Goal: Check status: Check status

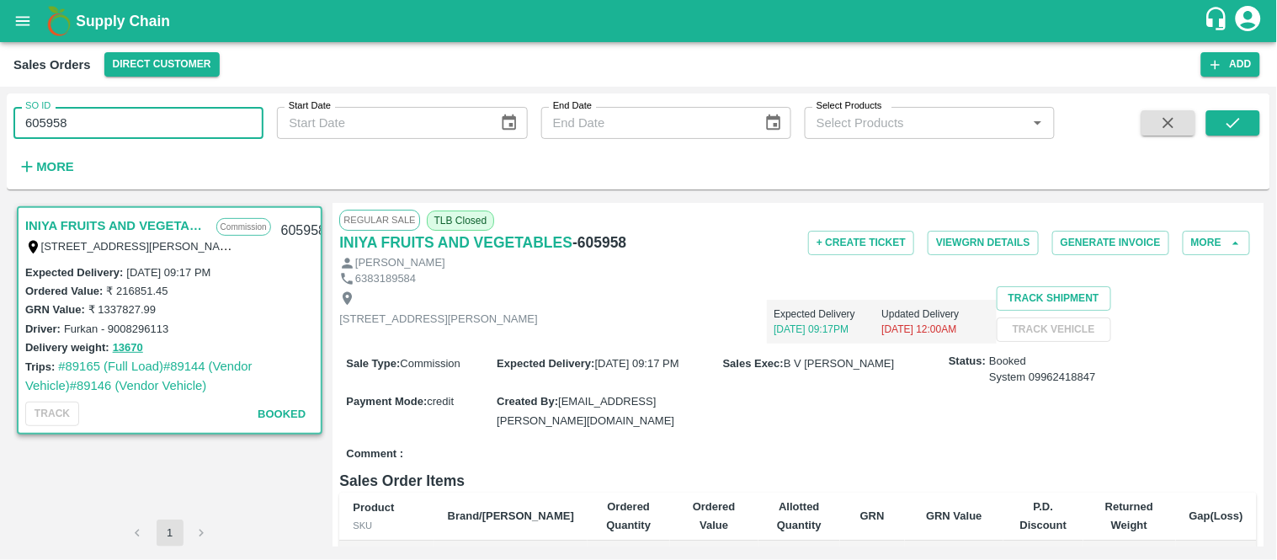
click at [189, 114] on input "605958" at bounding box center [138, 123] width 250 height 32
type input "606029"
click at [1229, 122] on icon "submit" at bounding box center [1233, 123] width 19 height 19
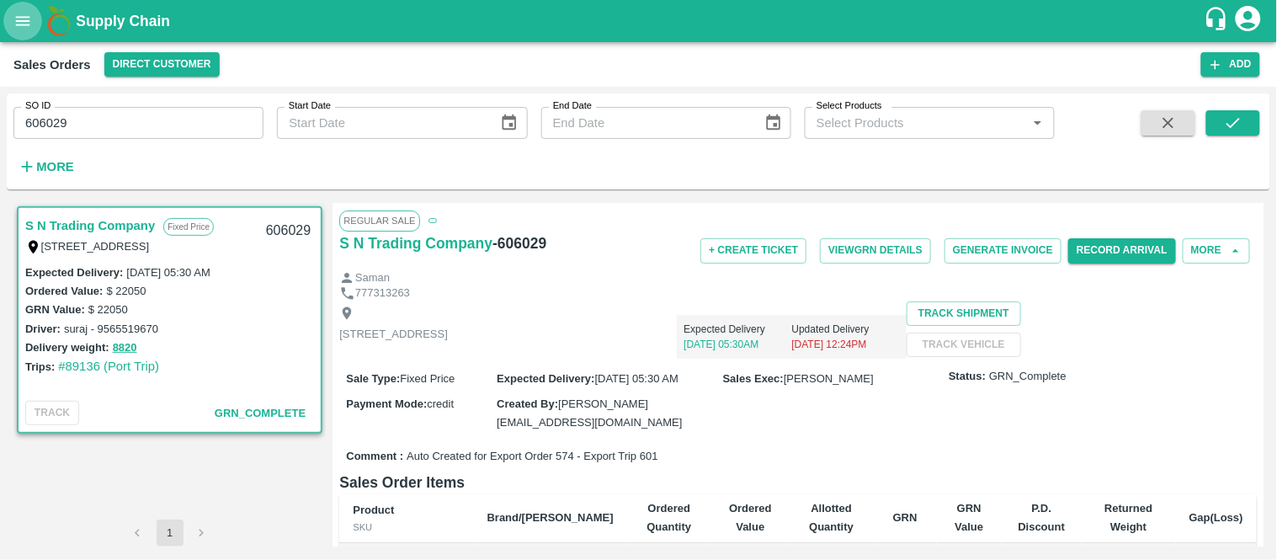
click at [20, 38] on button "open drawer" at bounding box center [22, 21] width 39 height 39
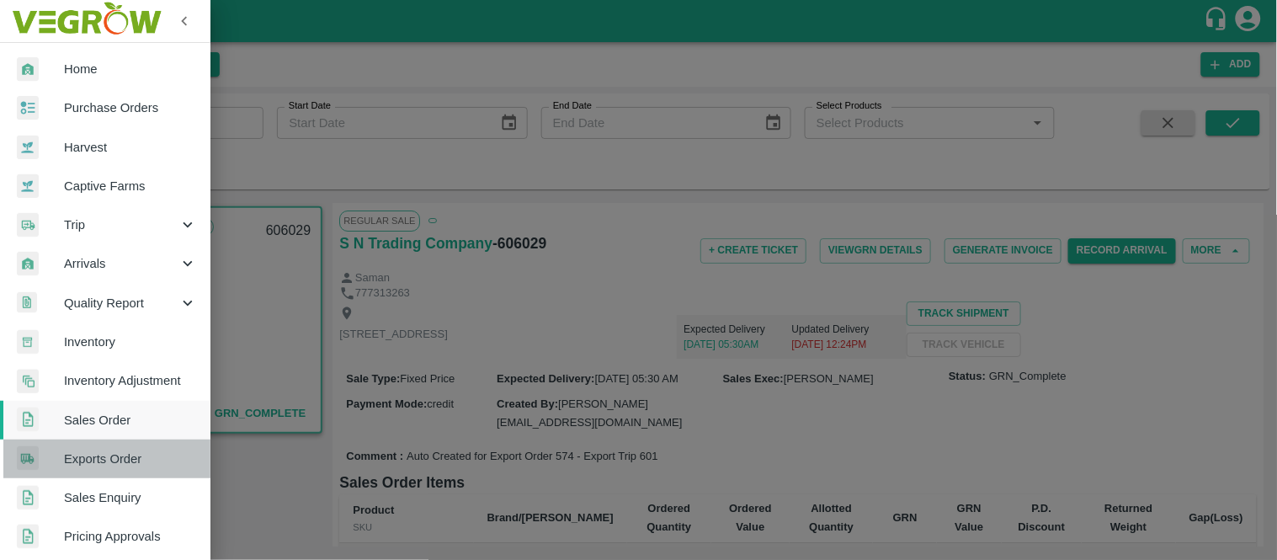
click at [113, 453] on span "Exports Order" at bounding box center [130, 458] width 133 height 19
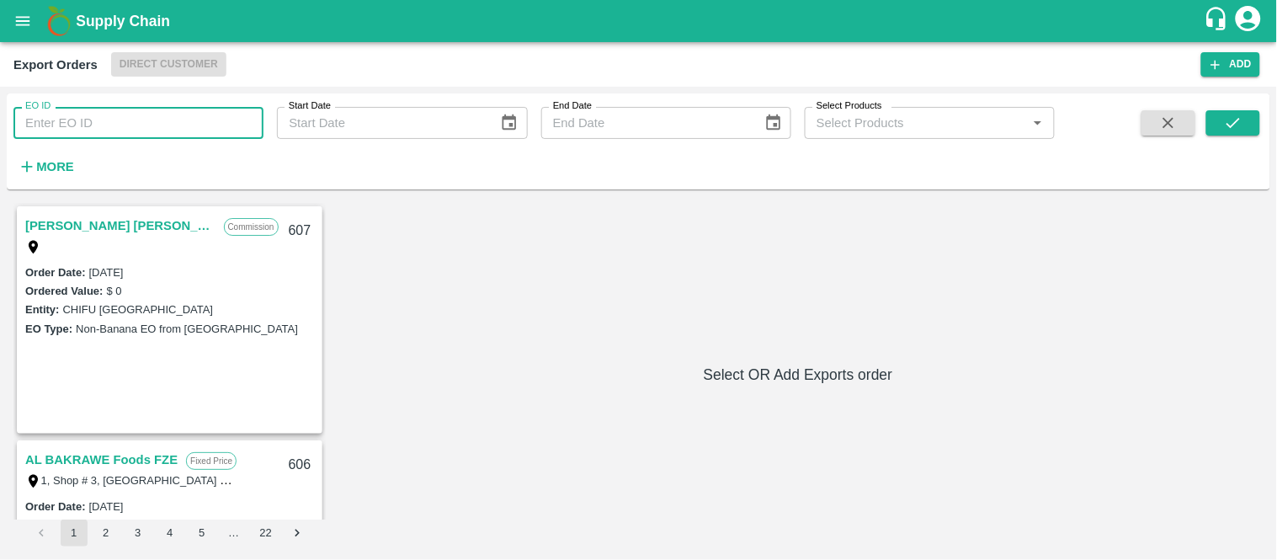
click at [113, 119] on input "EO ID" at bounding box center [138, 123] width 250 height 32
type input "574"
click at [1232, 123] on icon "submit" at bounding box center [1233, 123] width 19 height 19
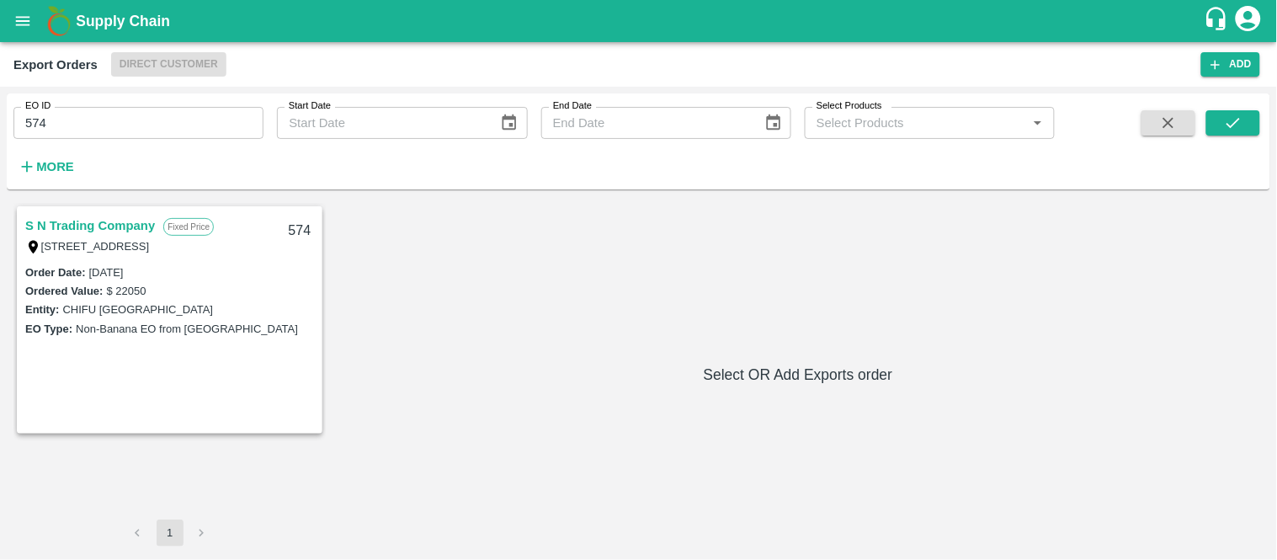
click at [119, 223] on link "S N Trading Company" at bounding box center [90, 226] width 130 height 22
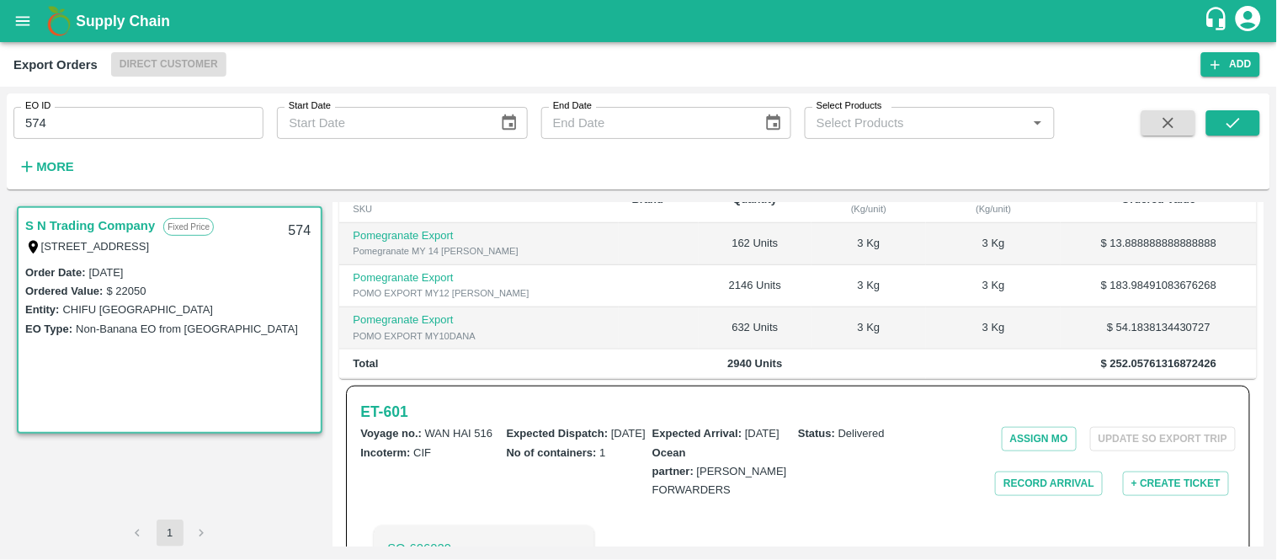
scroll to position [381, 0]
click at [10, 19] on button "open drawer" at bounding box center [22, 21] width 39 height 39
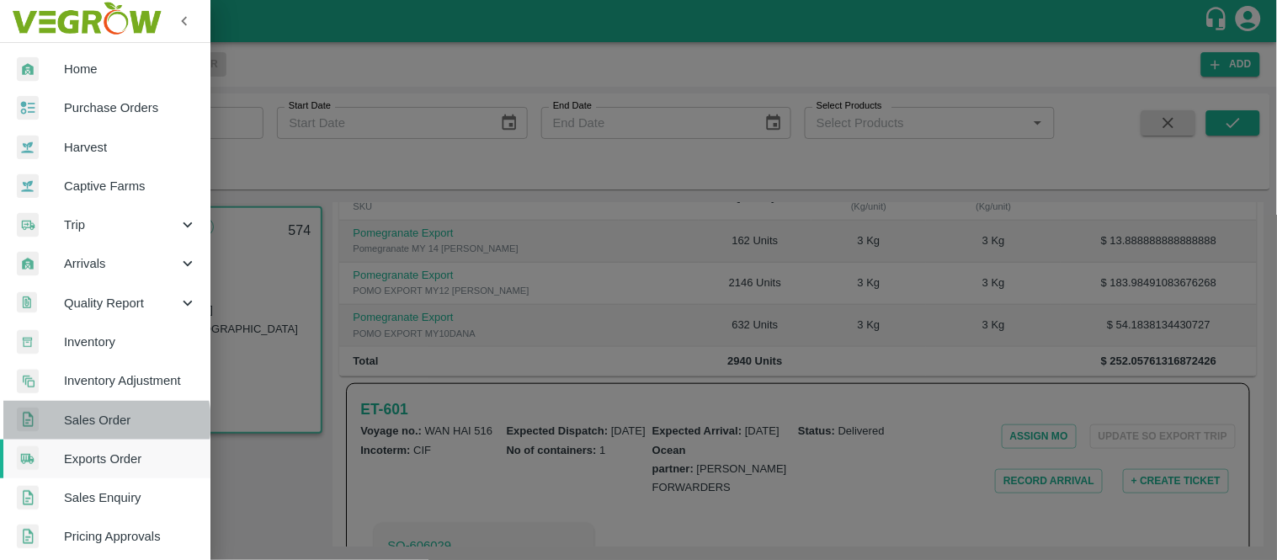
click at [104, 422] on span "Sales Order" at bounding box center [130, 420] width 133 height 19
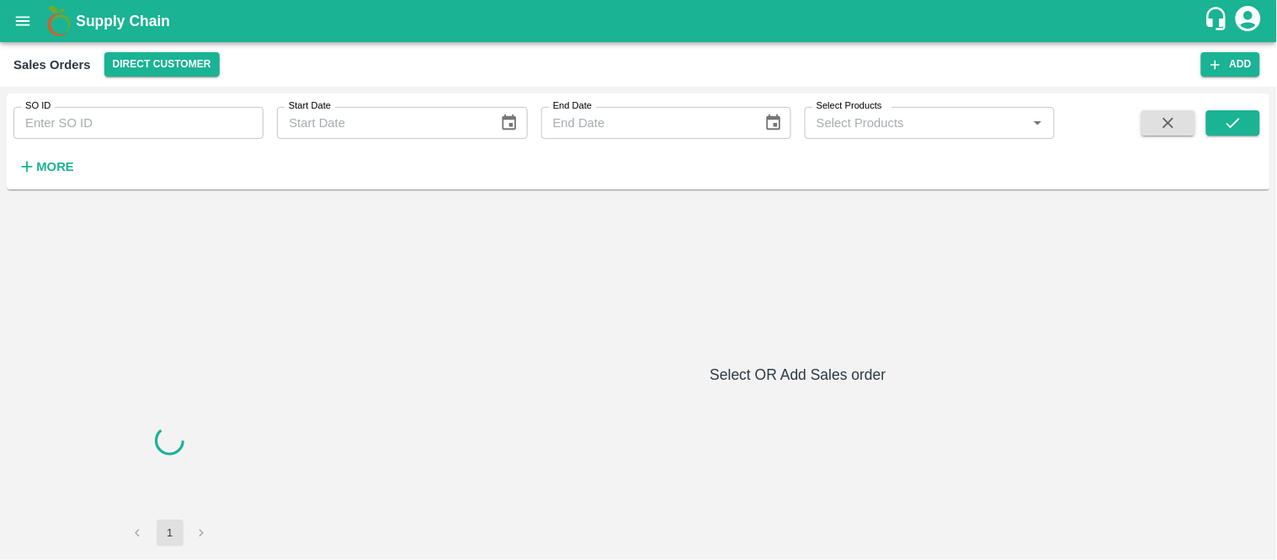
click at [157, 132] on input "SO ID" at bounding box center [138, 123] width 250 height 32
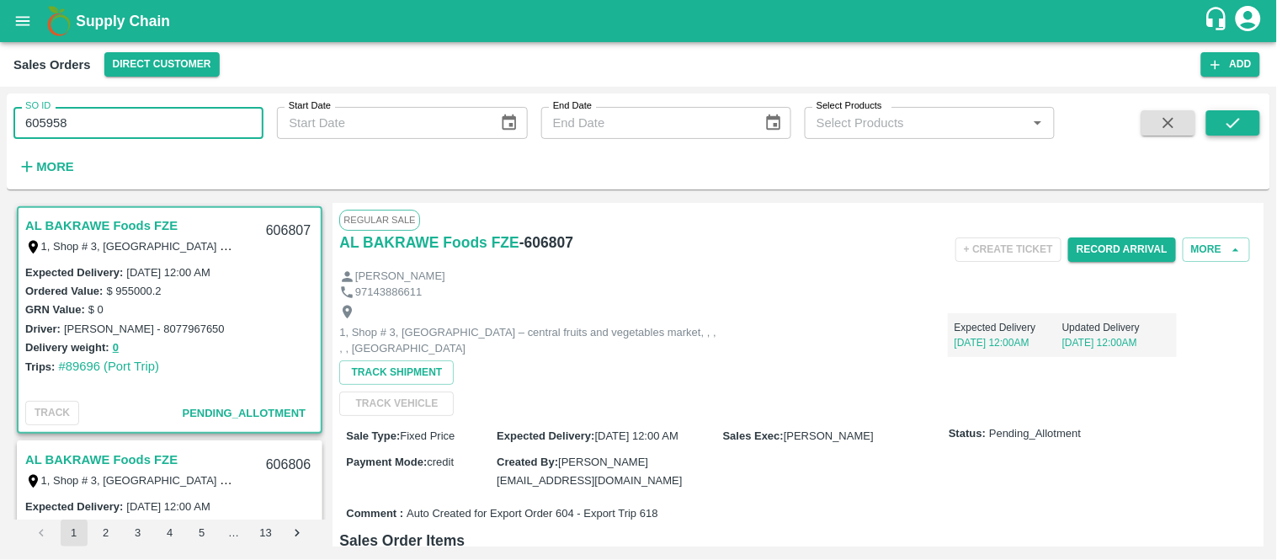
type input "605958"
click at [1219, 127] on button "submit" at bounding box center [1233, 122] width 54 height 25
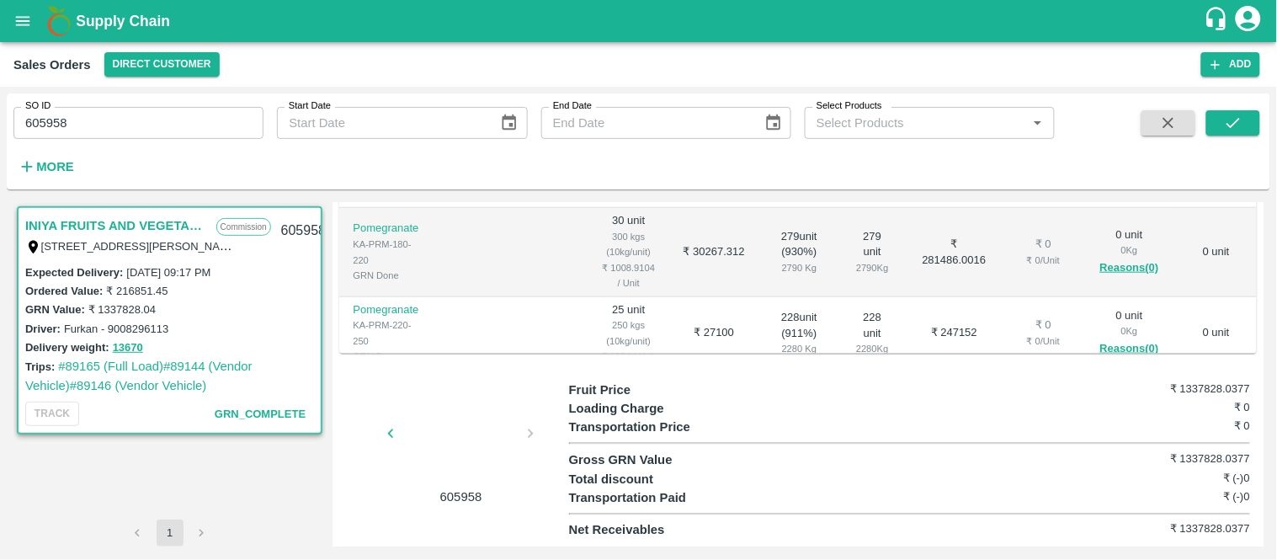
scroll to position [35, 0]
click at [475, 424] on div at bounding box center [460, 438] width 126 height 89
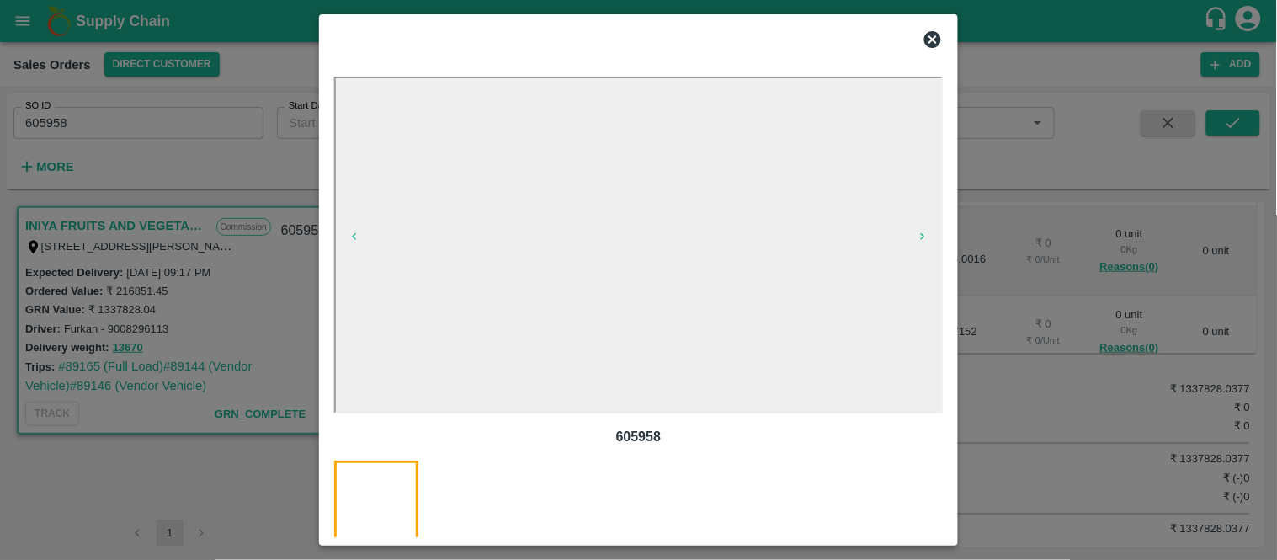
click at [481, 485] on div at bounding box center [491, 514] width 104 height 109
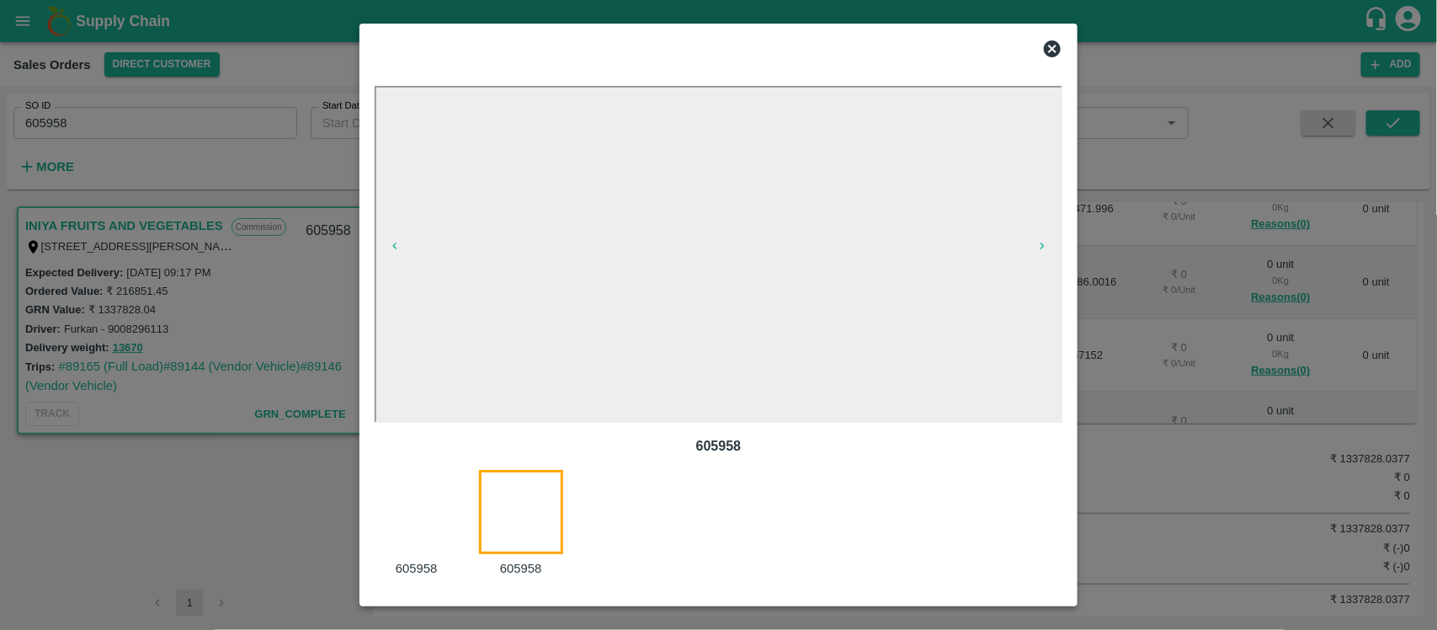
scroll to position [0, 0]
click at [1044, 52] on icon at bounding box center [1052, 49] width 20 height 20
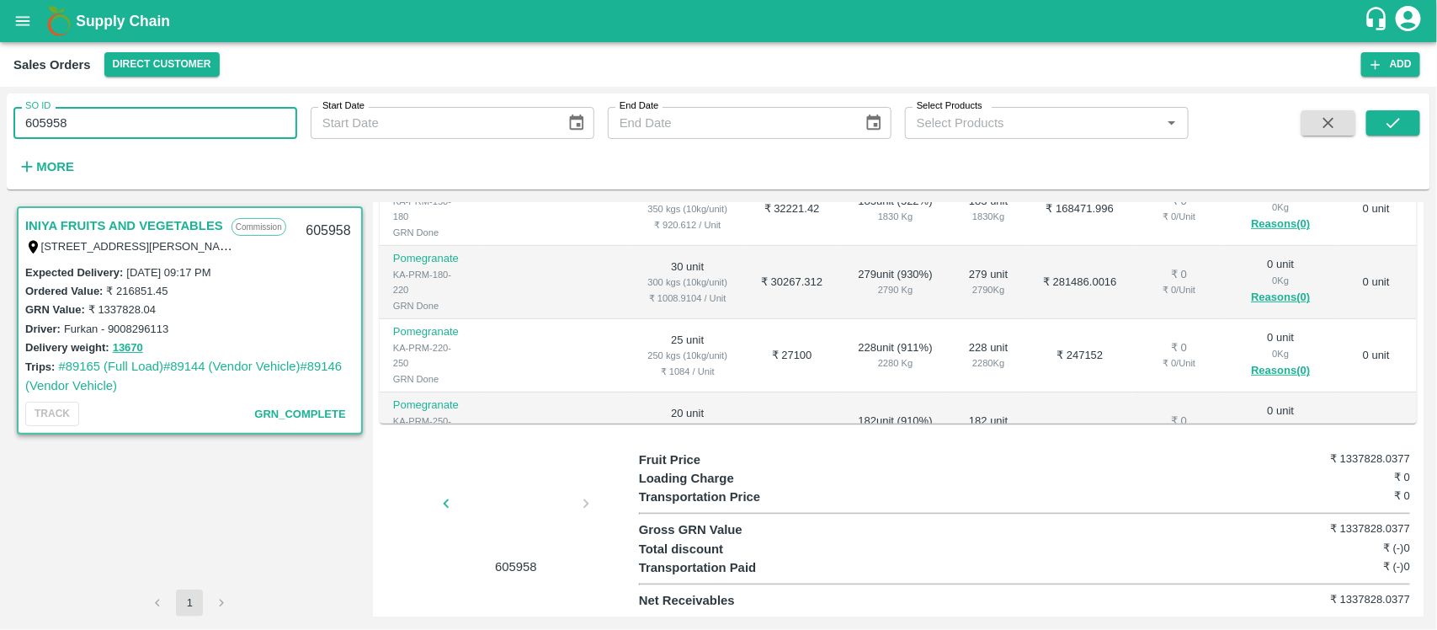
click at [77, 133] on input "605958" at bounding box center [155, 123] width 284 height 32
paste input "text"
click at [1276, 122] on button "submit" at bounding box center [1393, 122] width 54 height 25
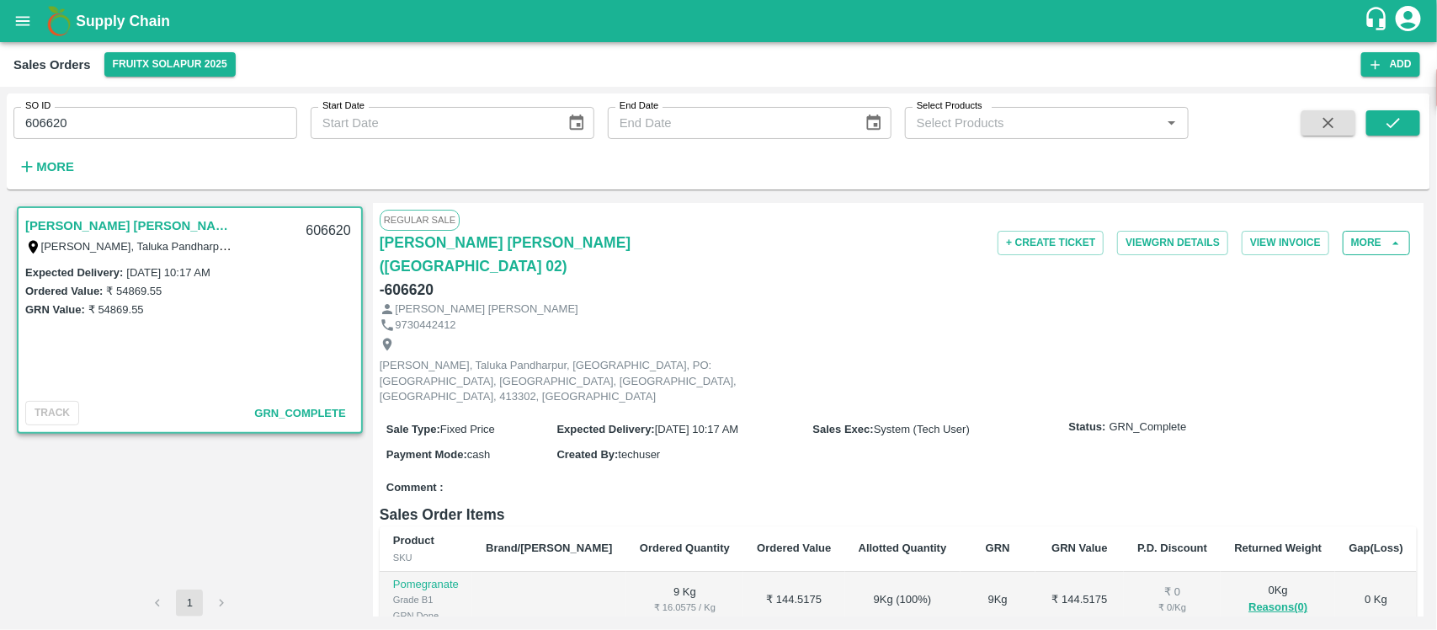
click at [1276, 242] on button "More" at bounding box center [1375, 243] width 67 height 24
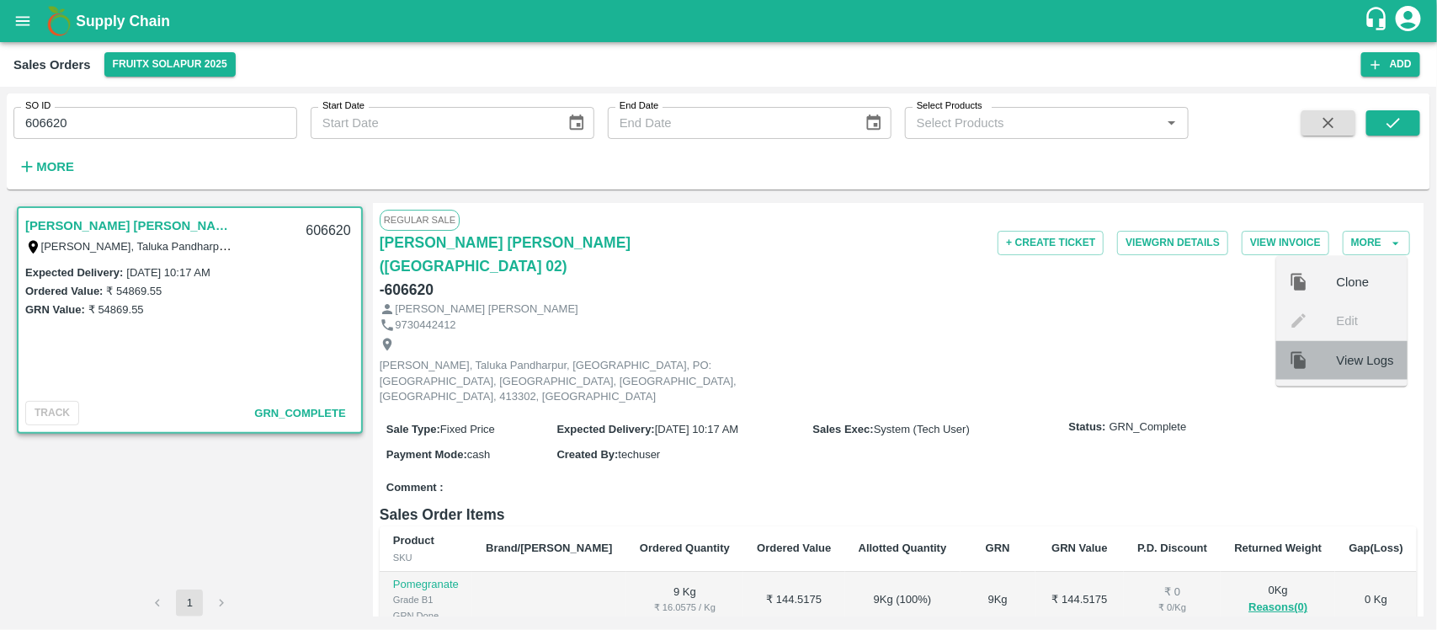
click at [1276, 356] on span "View Logs" at bounding box center [1365, 359] width 57 height 19
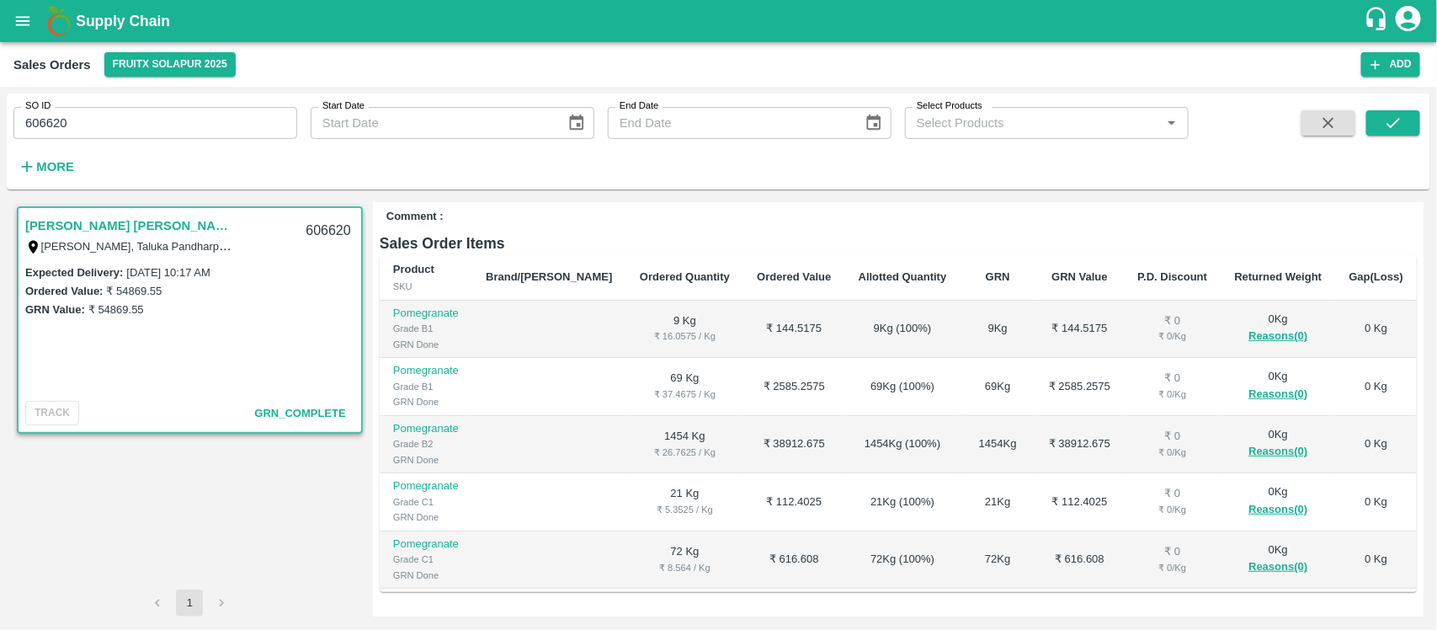
scroll to position [380, 0]
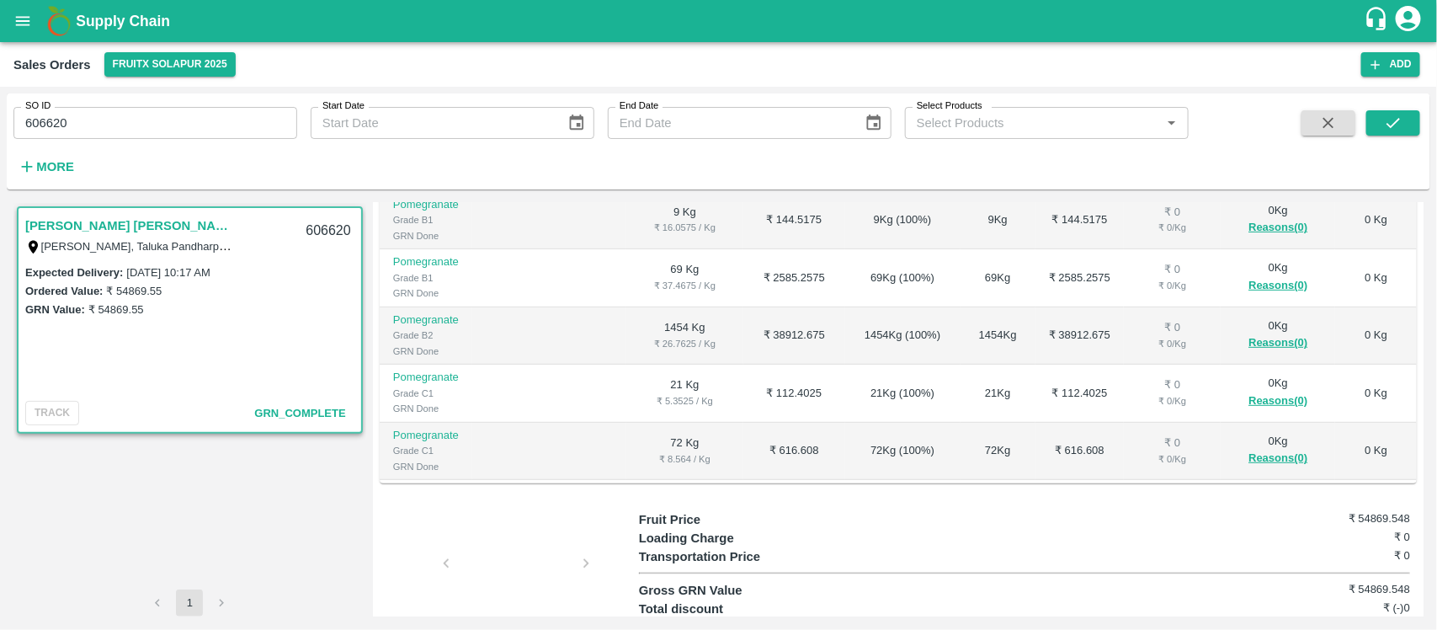
click at [486, 524] on div at bounding box center [516, 568] width 126 height 89
click at [245, 116] on input "606620" at bounding box center [155, 123] width 284 height 32
paste input "text"
click at [1276, 123] on div at bounding box center [1361, 144] width 118 height 69
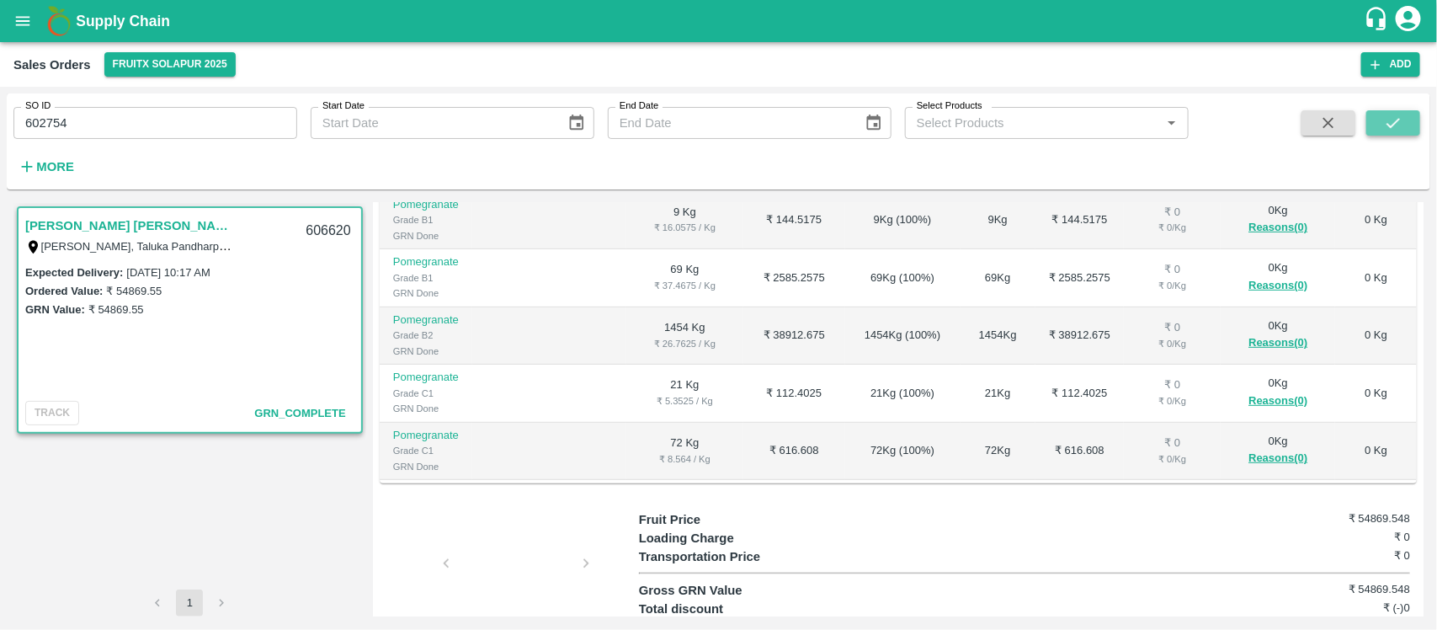
click at [1276, 125] on icon "submit" at bounding box center [1393, 123] width 19 height 19
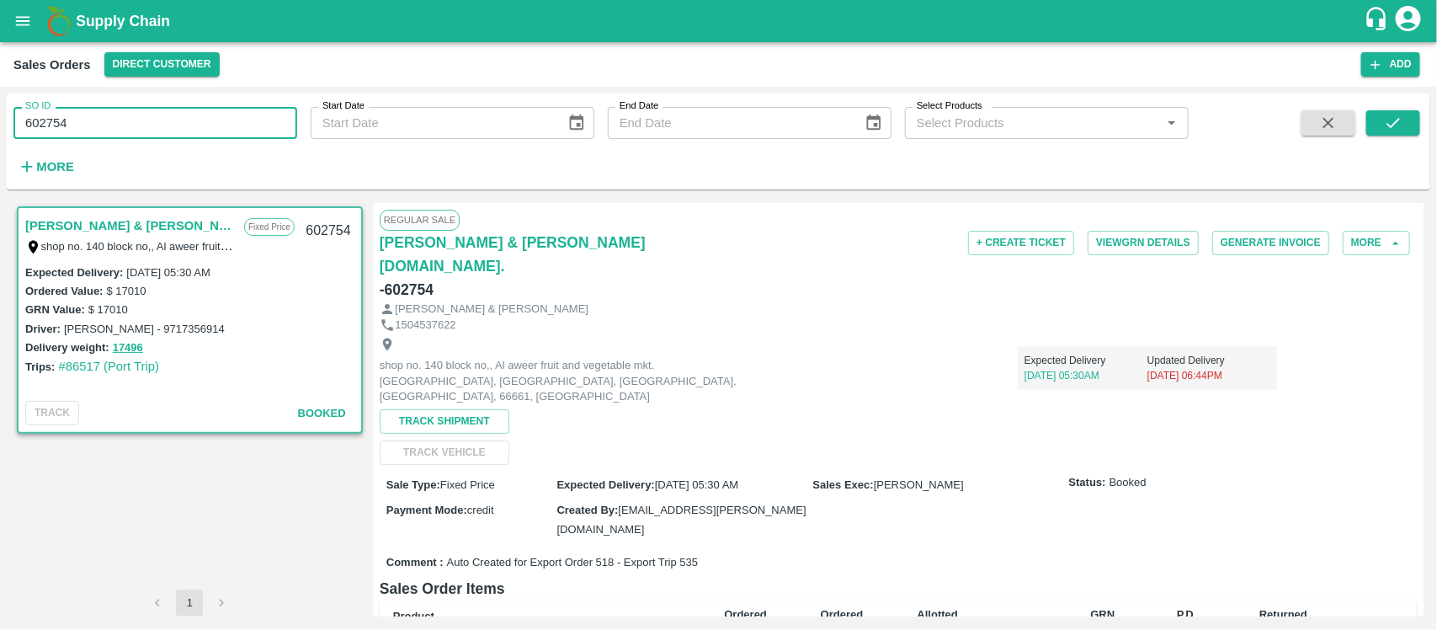
click at [143, 120] on input "602754" at bounding box center [155, 123] width 284 height 32
paste input "text"
type input "602754"
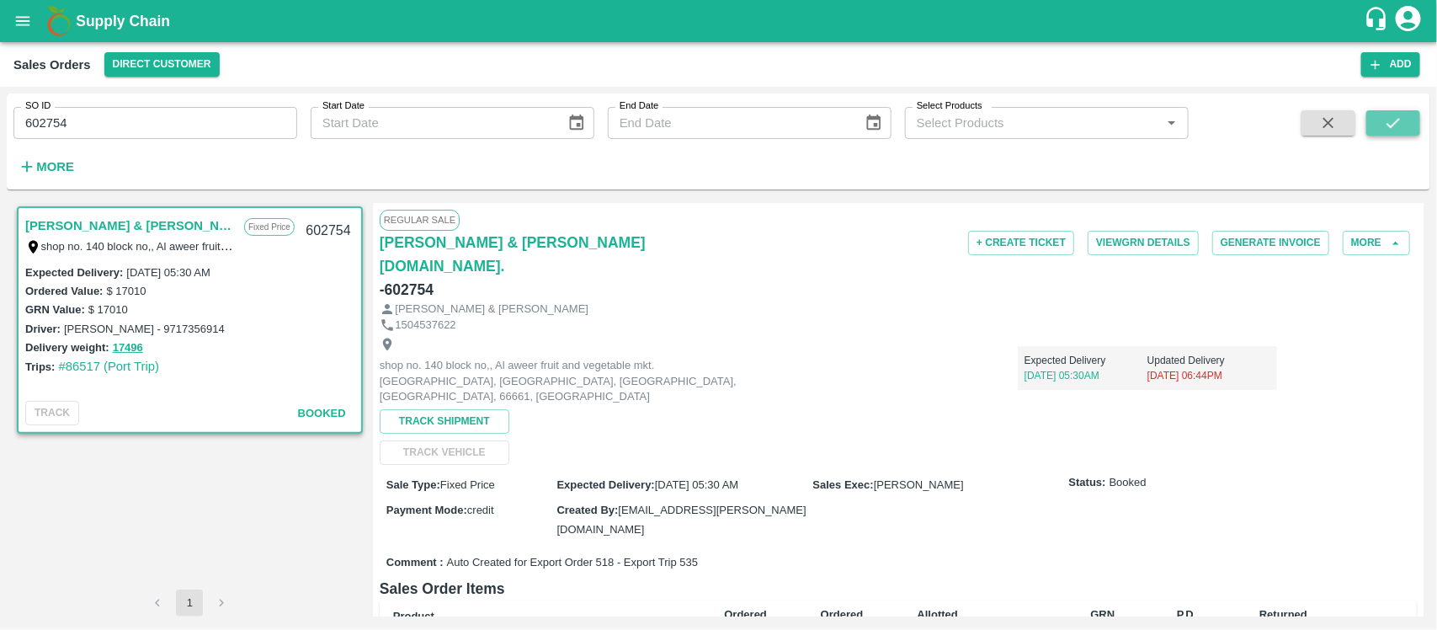
click at [1276, 115] on icon "submit" at bounding box center [1393, 123] width 19 height 19
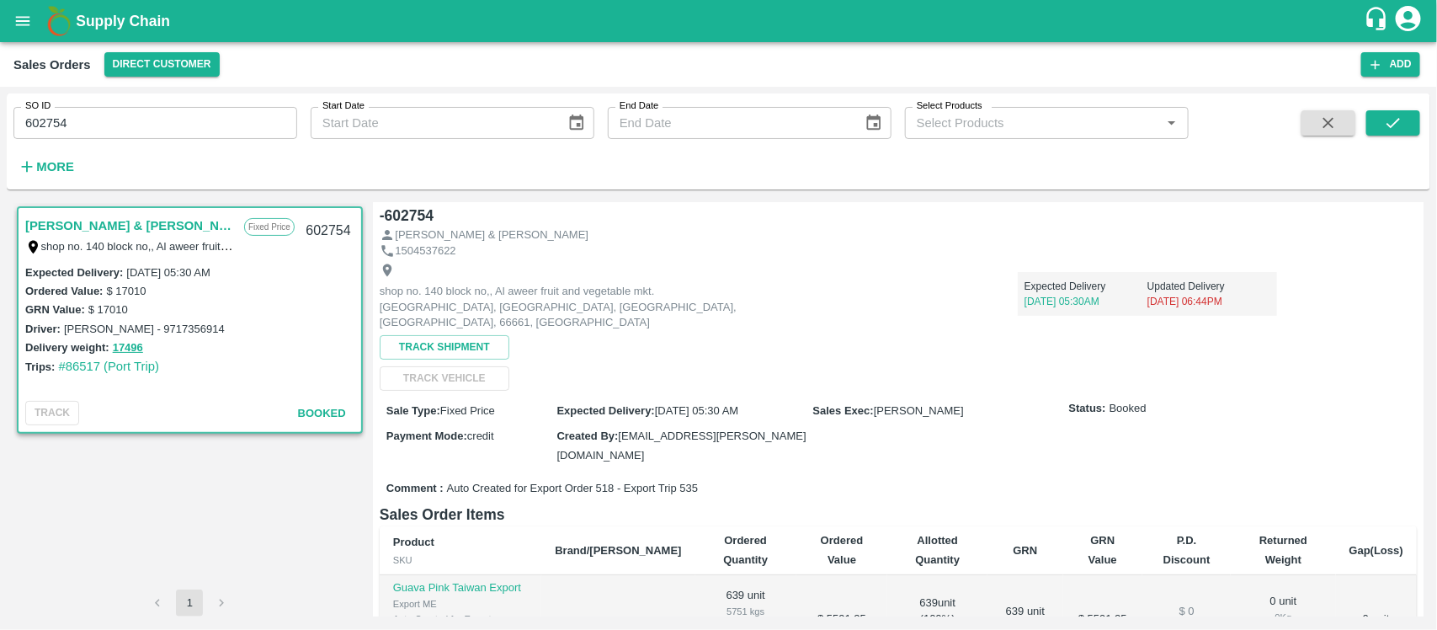
scroll to position [73, 0]
